Goal: Book appointment/travel/reservation

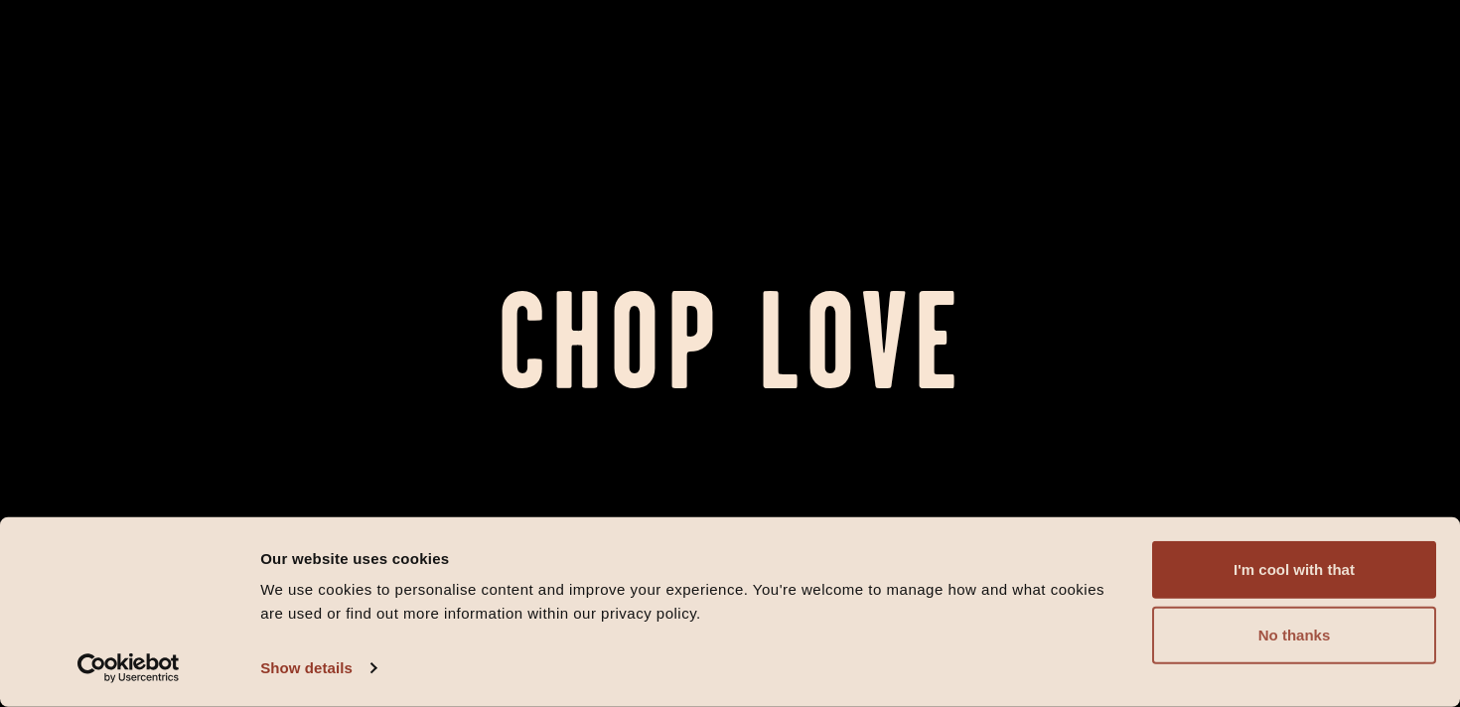
click at [1365, 626] on button "No thanks" at bounding box center [1294, 636] width 284 height 58
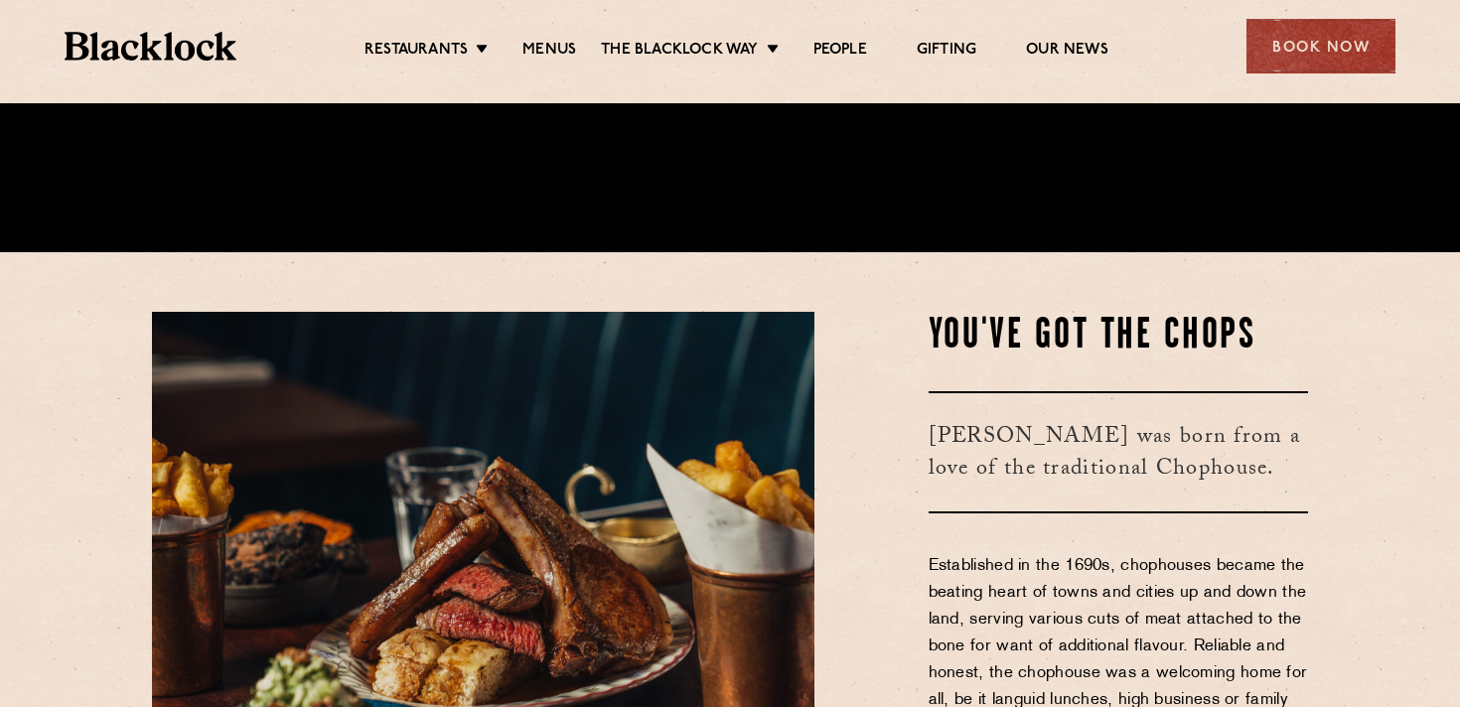
scroll to position [456, 0]
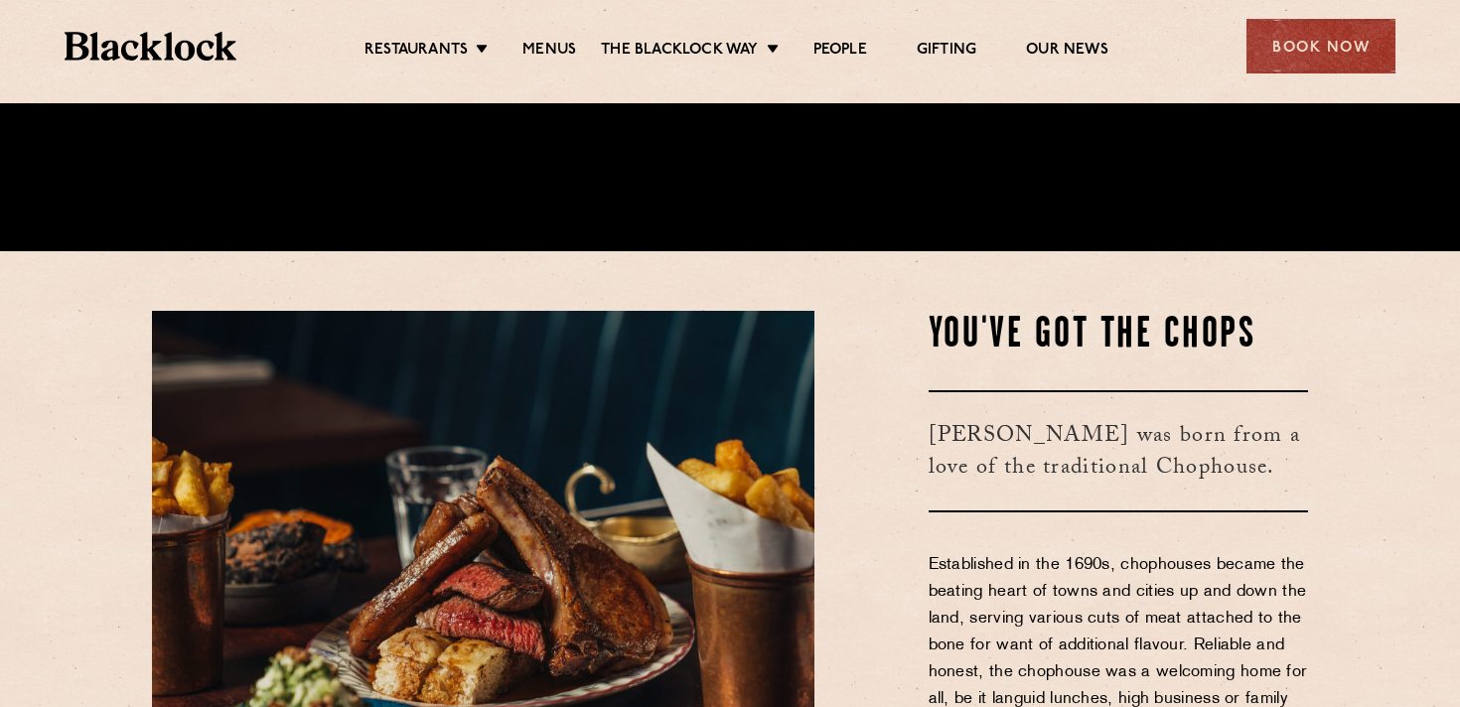
click at [584, 36] on ul "Restaurants [GEOGRAPHIC_DATA] [GEOGRAPHIC_DATA] [GEOGRAPHIC_DATA] [GEOGRAPHIC_D…" at bounding box center [736, 47] width 1000 height 32
click at [556, 42] on link "Menus" at bounding box center [550, 52] width 54 height 22
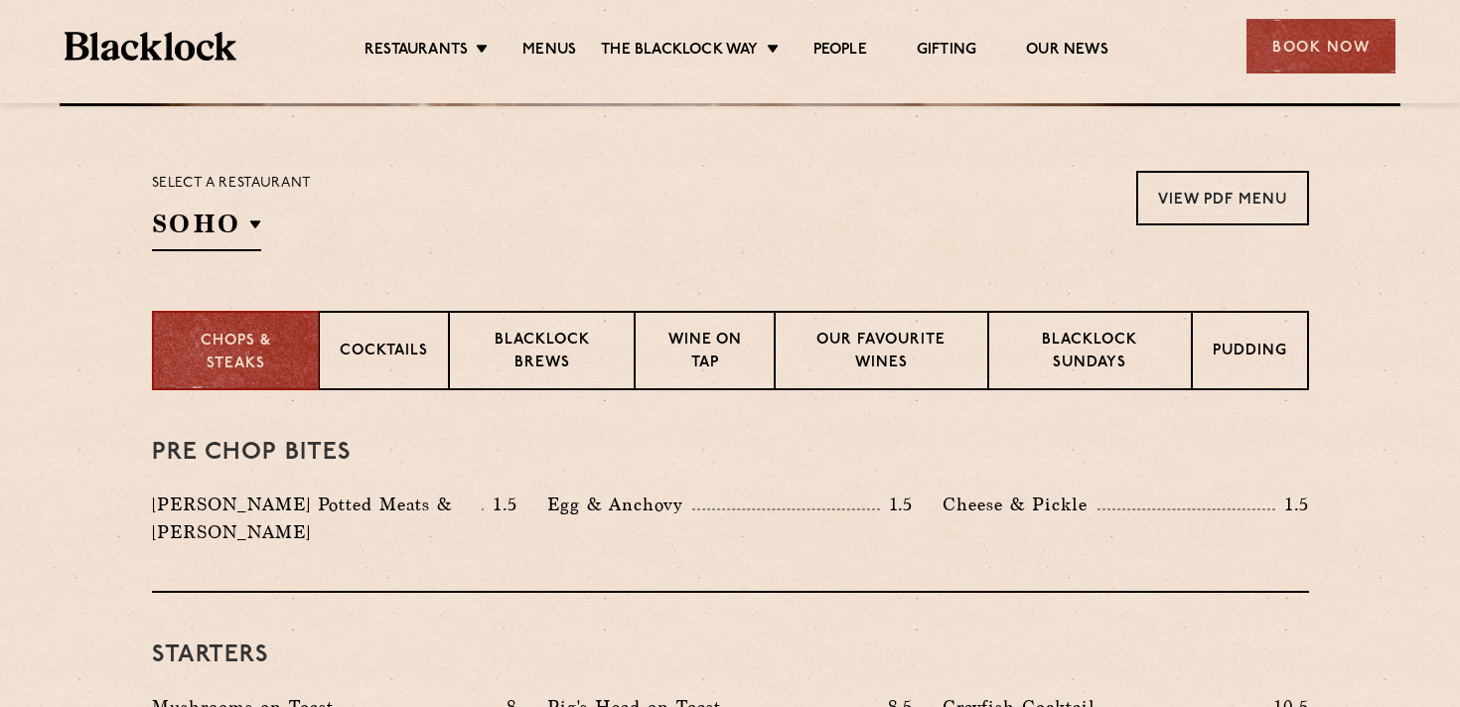
scroll to position [676, 0]
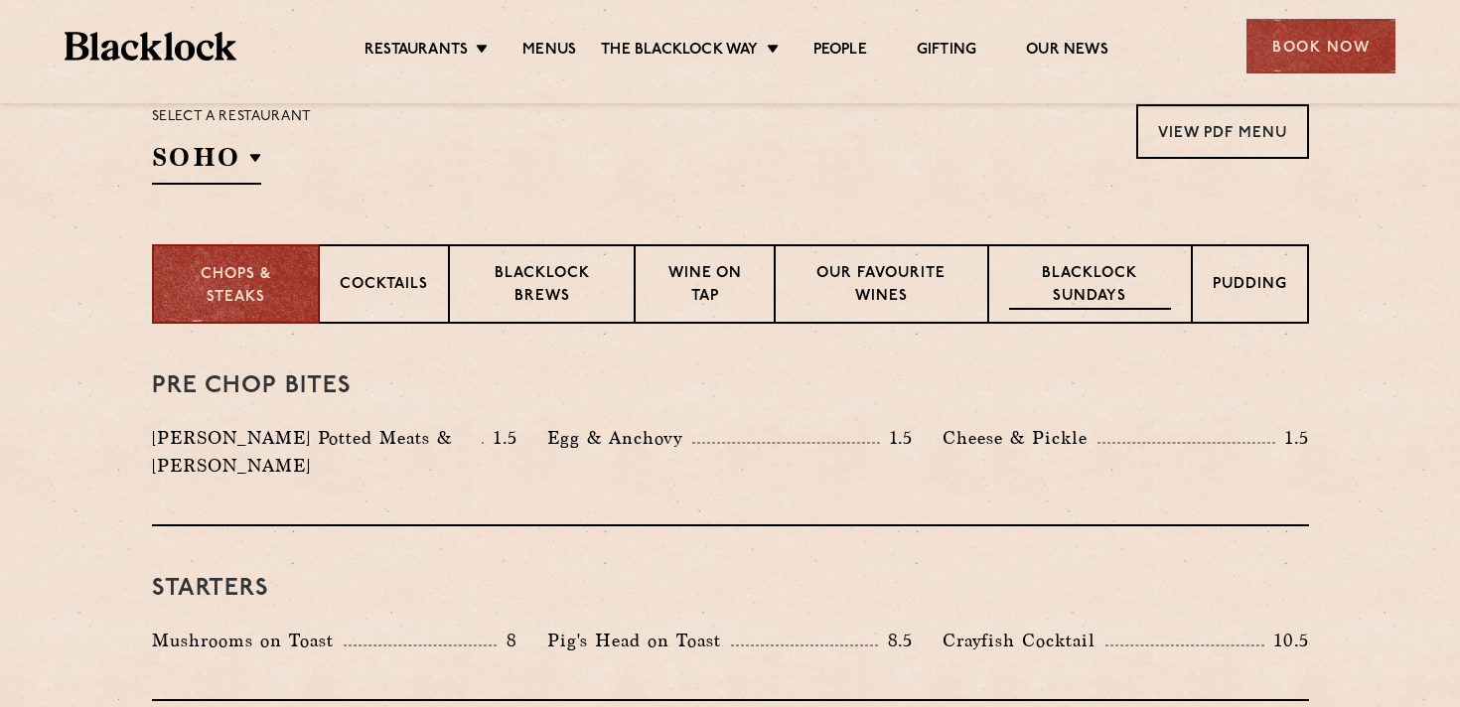
click at [1078, 286] on p "Blacklock Sundays" at bounding box center [1089, 286] width 161 height 47
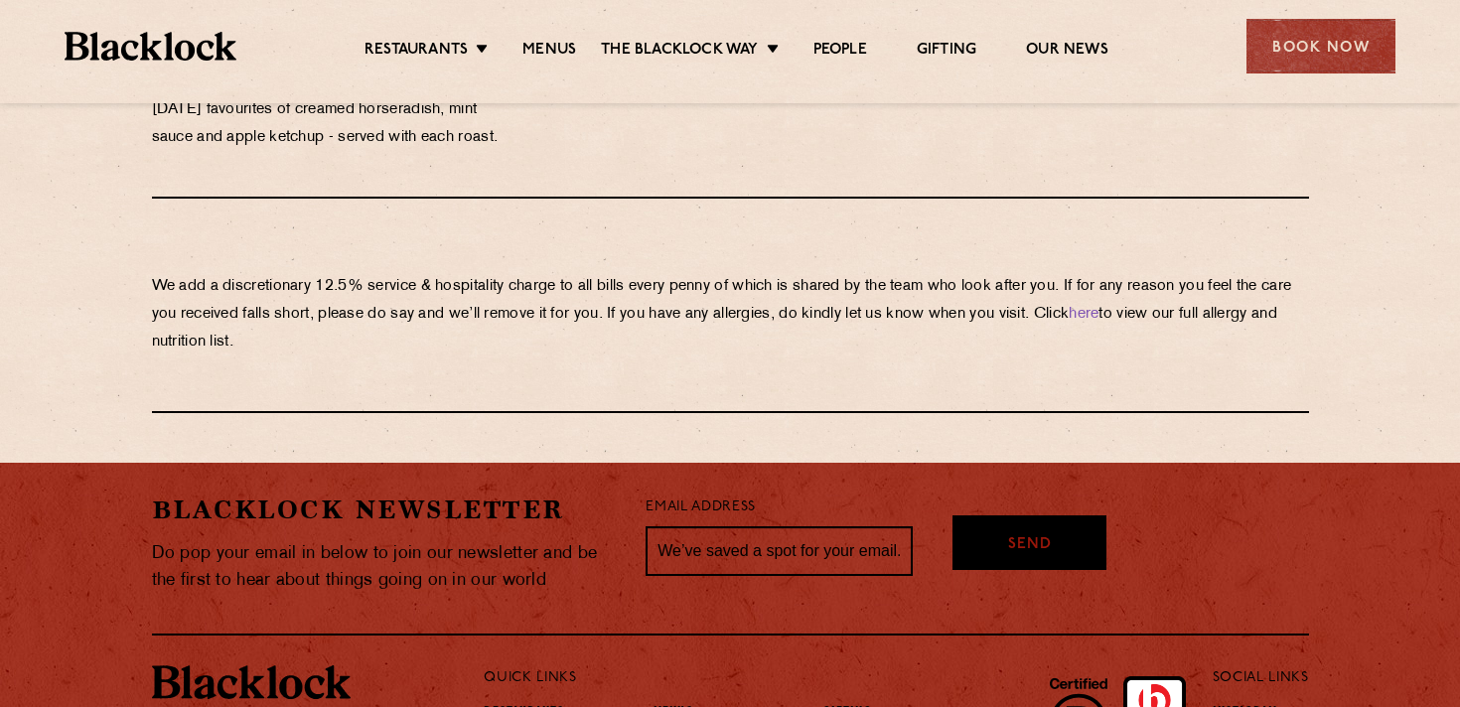
scroll to position [2207, 0]
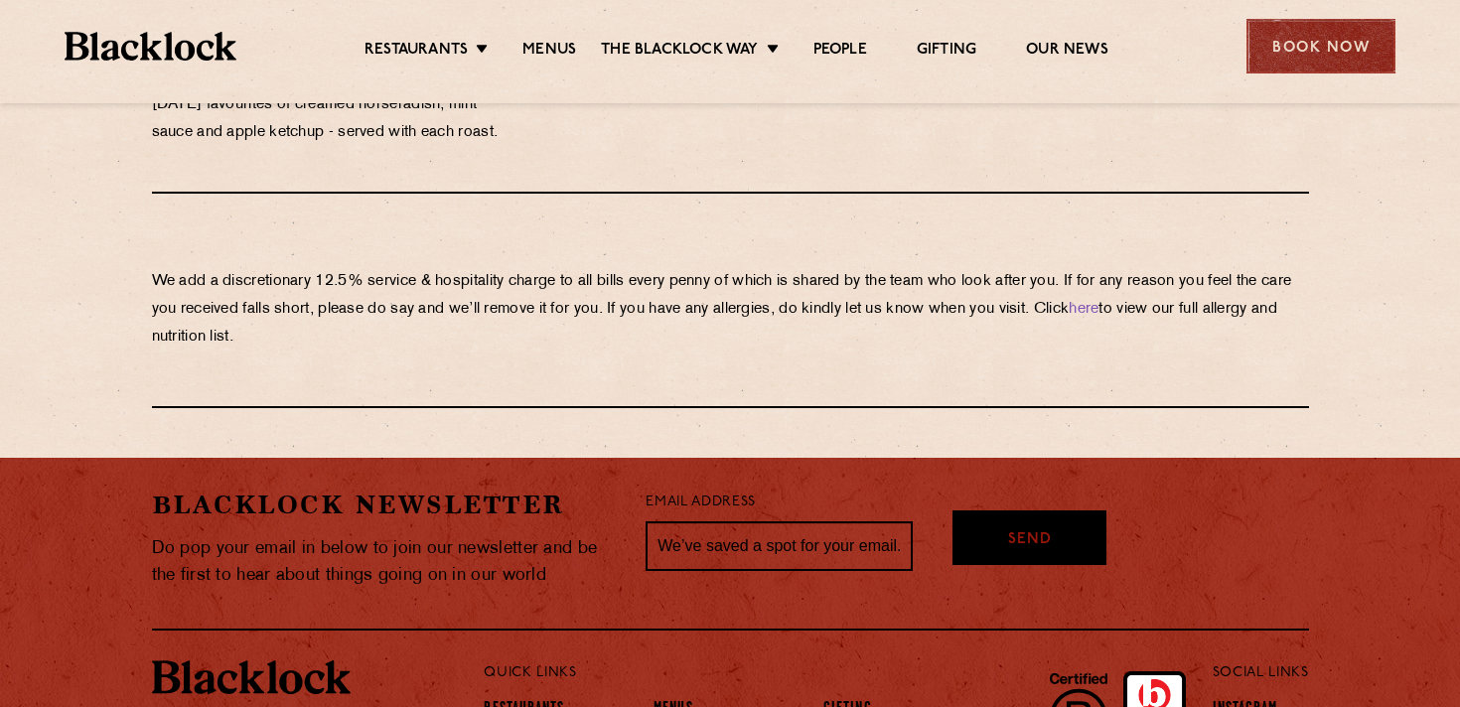
click at [1304, 33] on div "Book Now" at bounding box center [1321, 46] width 149 height 55
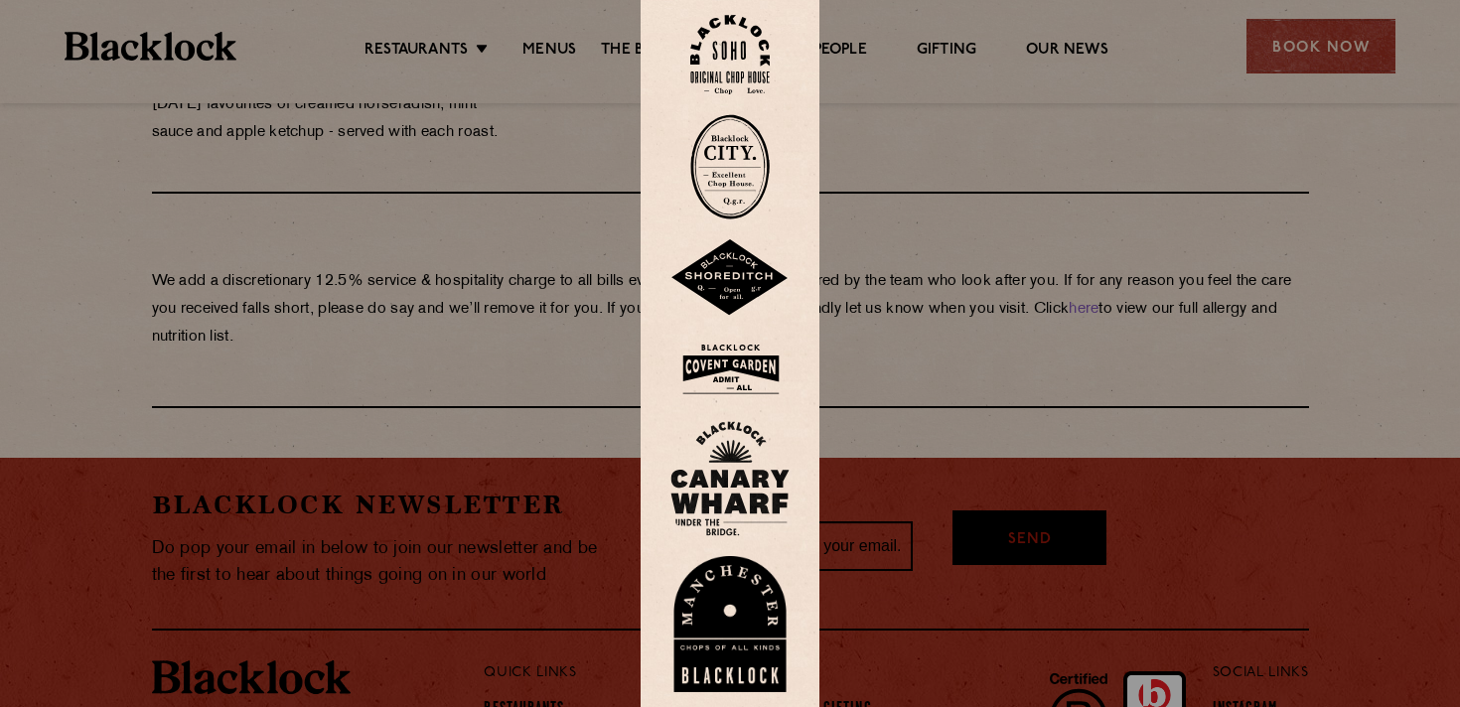
click at [1223, 143] on div at bounding box center [730, 353] width 1460 height 707
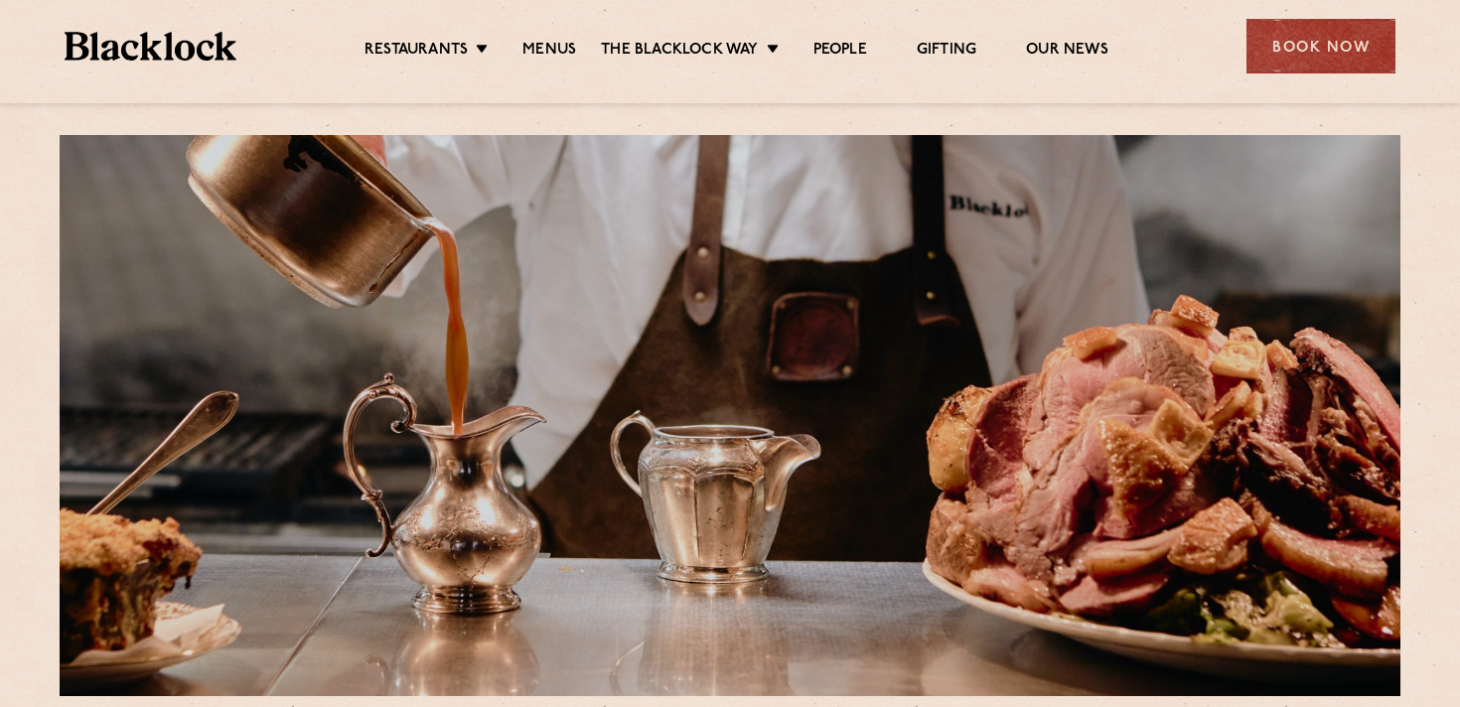
scroll to position [17, 0]
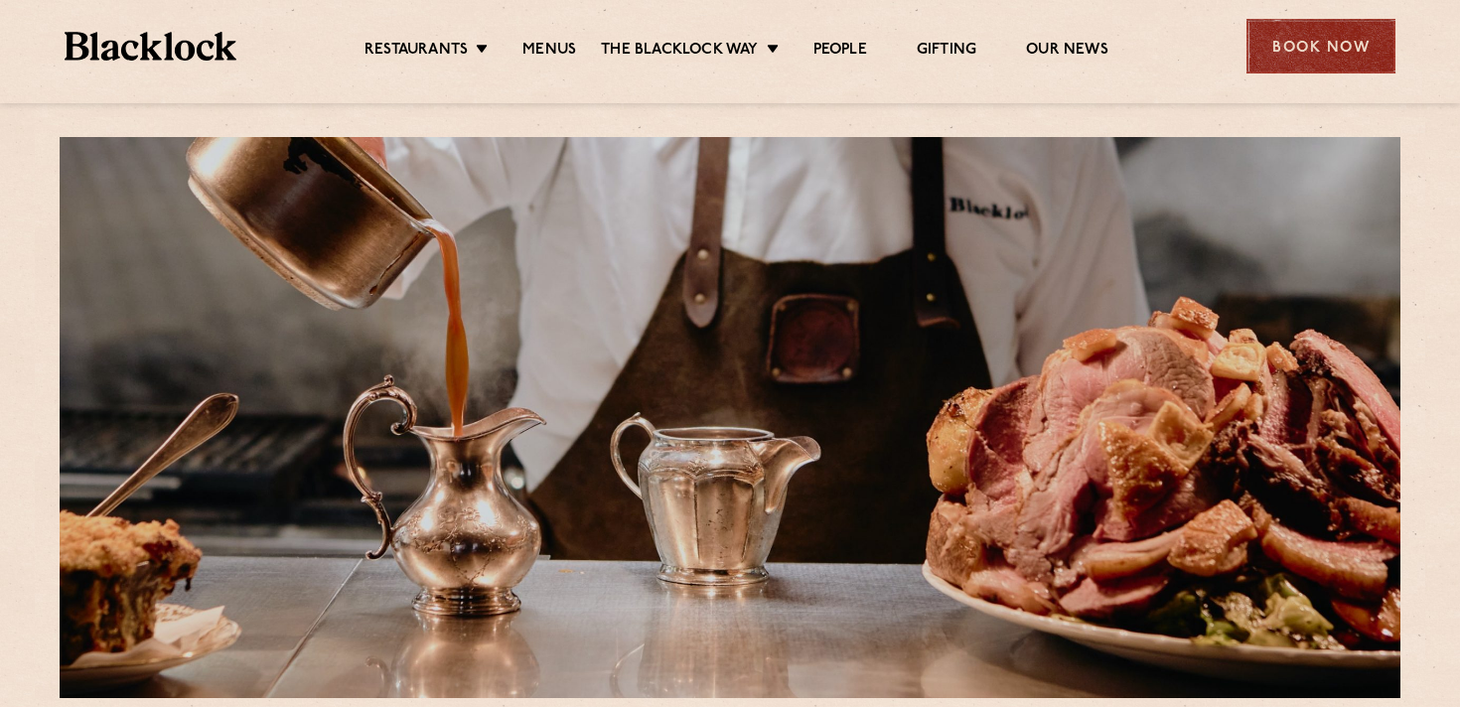
click at [1250, 49] on div "Book Now" at bounding box center [1321, 46] width 149 height 55
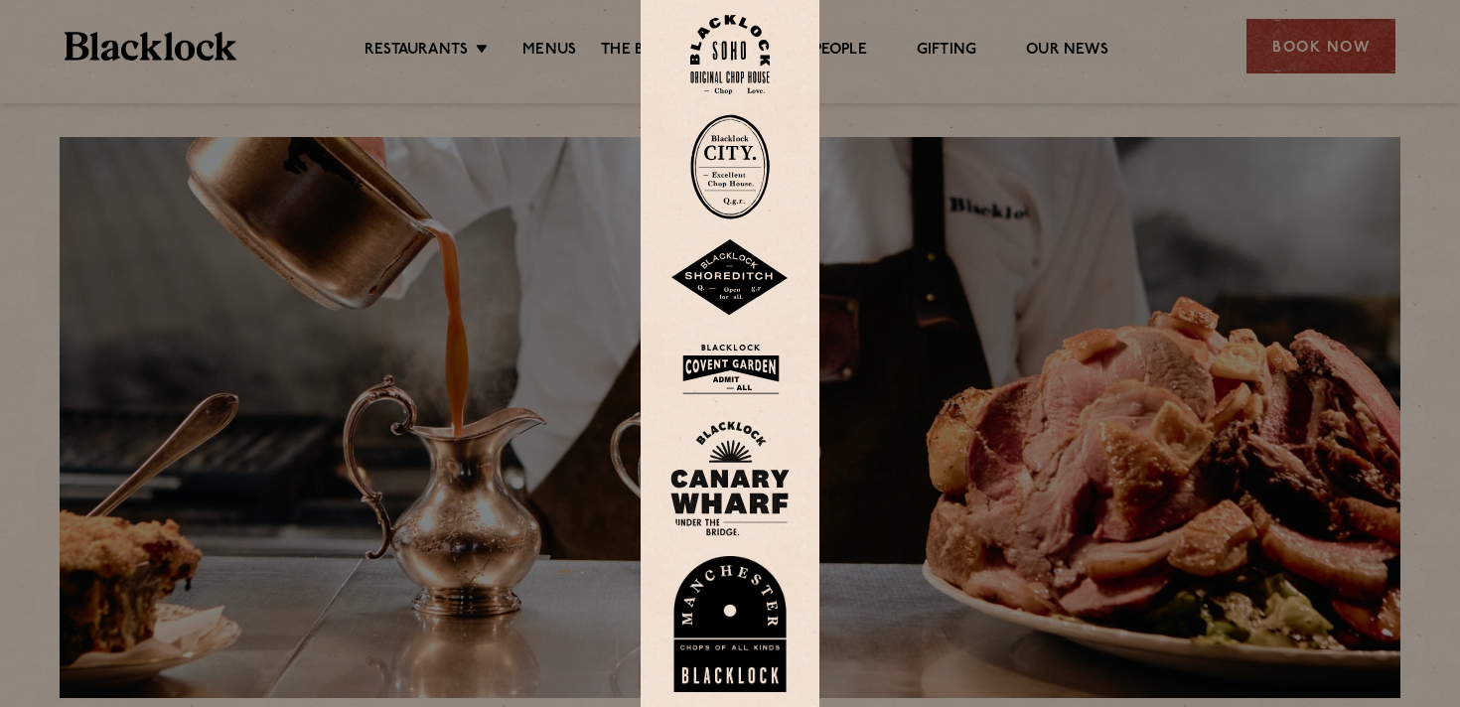
click at [685, 49] on link at bounding box center [730, 55] width 119 height 80
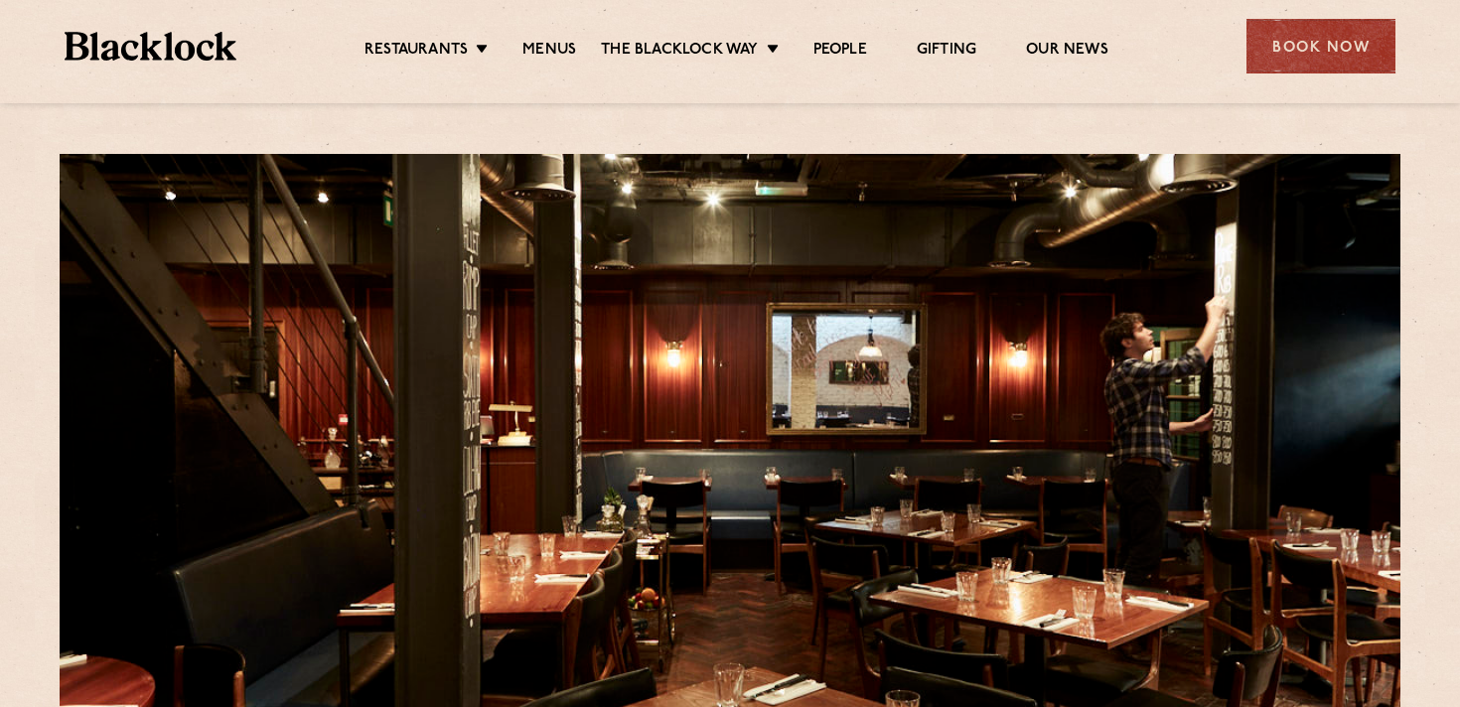
scroll to position [1, 0]
